Goal: Task Accomplishment & Management: Manage account settings

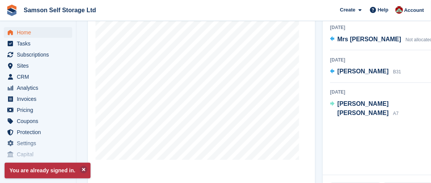
scroll to position [319, 0]
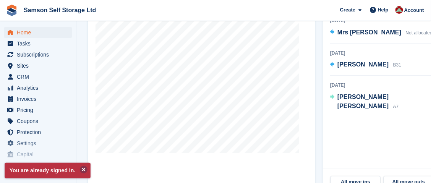
click at [80, 171] on button at bounding box center [84, 170] width 8 height 8
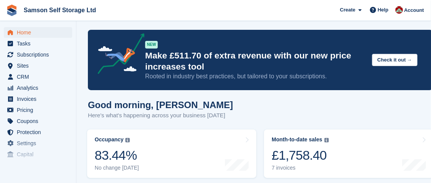
scroll to position [0, 0]
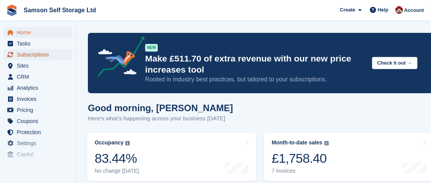
click at [49, 57] on span "Subscriptions" at bounding box center [40, 54] width 46 height 11
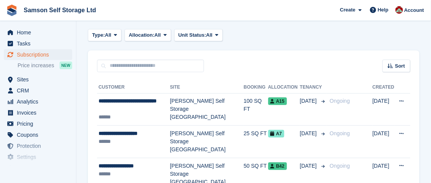
scroll to position [35, 0]
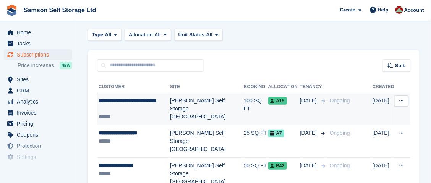
click at [402, 99] on icon at bounding box center [402, 100] width 4 height 5
click at [380, 118] on p "View customer" at bounding box center [372, 116] width 67 height 10
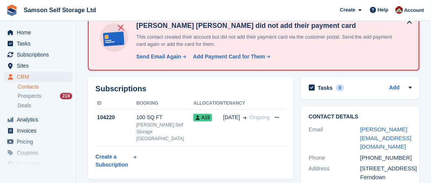
scroll to position [63, 0]
click at [256, 115] on div "Subscriptions ID Booking Allocation Tenancy 104220 100 SQ FT Samson Self Storag…" at bounding box center [191, 127] width 206 height 103
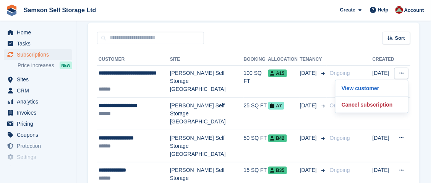
scroll to position [35, 0]
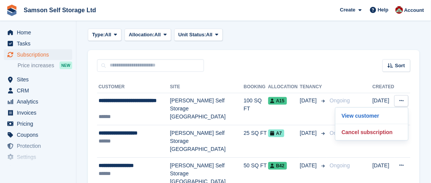
click at [353, 68] on div "Sort Sort by Customer name Date created Move in date Move out date Created (old…" at bounding box center [254, 61] width 332 height 22
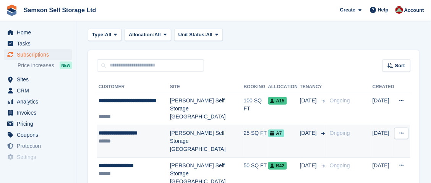
click at [402, 142] on td "View customer Cancel subscription" at bounding box center [403, 141] width 16 height 33
click at [403, 134] on icon at bounding box center [402, 133] width 4 height 5
click at [375, 148] on p "View customer" at bounding box center [372, 148] width 67 height 10
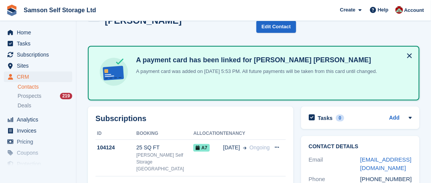
scroll to position [38, 0]
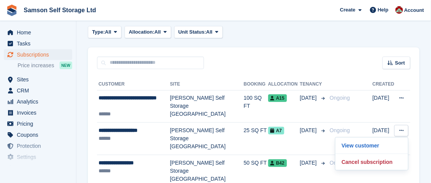
scroll to position [35, 0]
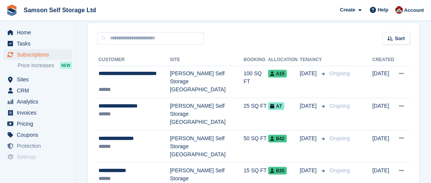
scroll to position [73, 0]
